Goal: Task Accomplishment & Management: Use online tool/utility

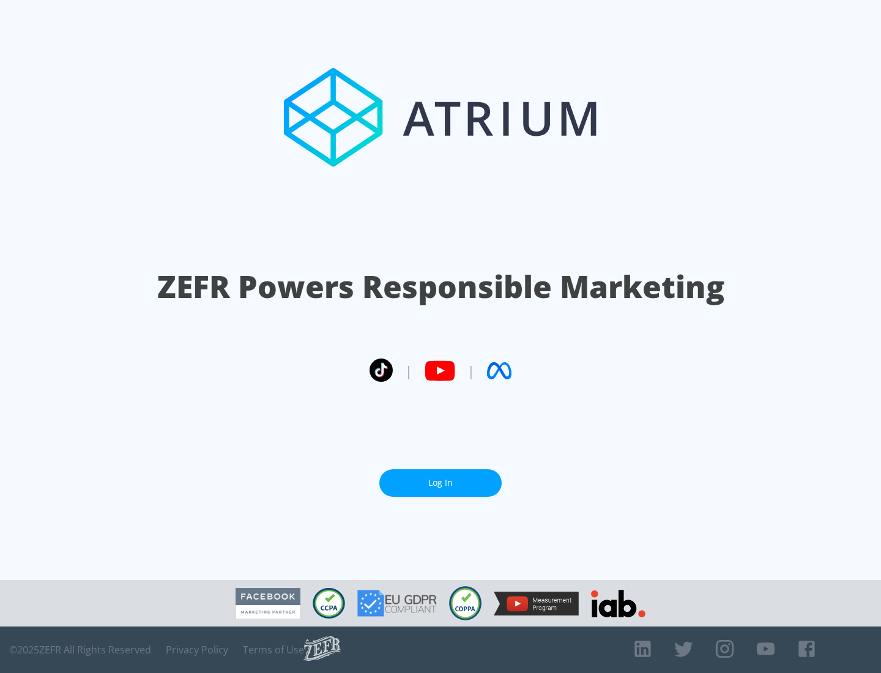
click at [441, 483] on link "Log In" at bounding box center [440, 483] width 122 height 28
